Goal: Task Accomplishment & Management: Manage account settings

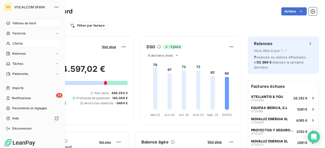
click at [15, 42] on span "Clients" at bounding box center [17, 43] width 10 height 5
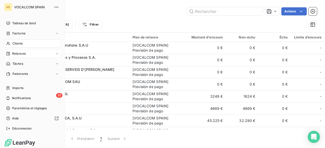
click at [21, 51] on span "Relances" at bounding box center [18, 53] width 13 height 5
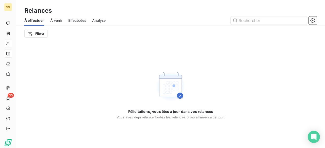
click at [57, 20] on span "À venir" at bounding box center [56, 20] width 12 height 5
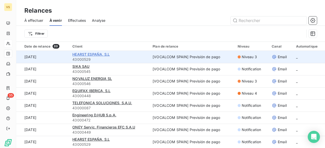
click at [101, 55] on span "HEARST ESPAÑA, S.L" at bounding box center [90, 54] width 37 height 4
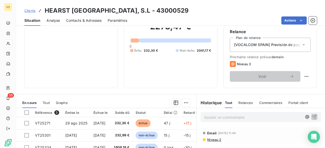
scroll to position [25, 0]
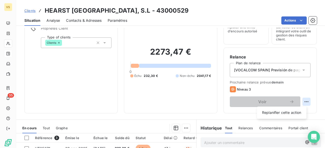
click at [304, 102] on html "VS 35 Clients HEARST [GEOGRAPHIC_DATA], S.L - 43000529 Situation Analyse Contac…" at bounding box center [162, 74] width 325 height 148
click at [293, 113] on div "Replanifier cette action" at bounding box center [281, 113] width 45 height 8
select select "9"
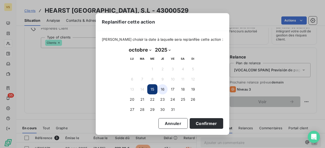
click at [164, 90] on button "16" at bounding box center [162, 89] width 10 height 10
click at [127, 98] on button "20" at bounding box center [132, 100] width 10 height 10
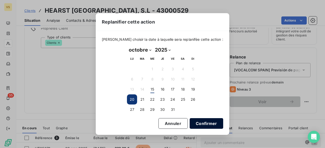
click at [190, 120] on button "Confirmer" at bounding box center [205, 123] width 33 height 11
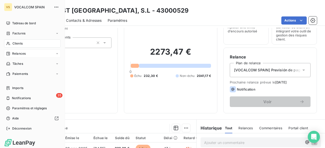
click at [19, 53] on span "Relances" at bounding box center [18, 53] width 13 height 5
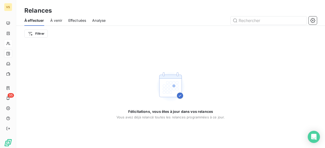
click at [60, 20] on span "À venir" at bounding box center [56, 20] width 12 height 5
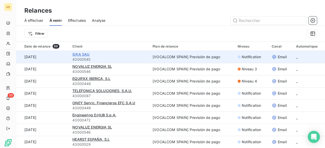
click at [80, 54] on span "SIKA SAU" at bounding box center [80, 54] width 17 height 4
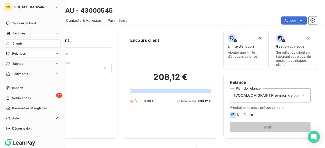
click at [20, 54] on span "Relances" at bounding box center [18, 53] width 13 height 5
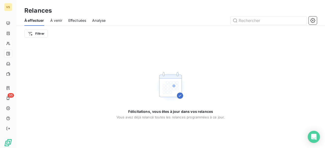
click at [58, 20] on span "À venir" at bounding box center [56, 20] width 12 height 5
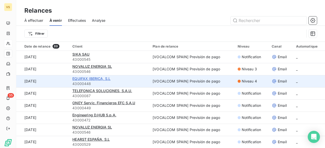
click at [97, 80] on span "EQUIFAX IBERICA, S.L" at bounding box center [91, 79] width 38 height 4
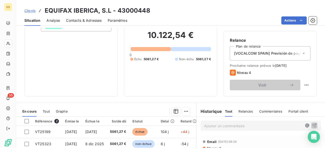
scroll to position [25, 0]
